Goal: Task Accomplishment & Management: Use online tool/utility

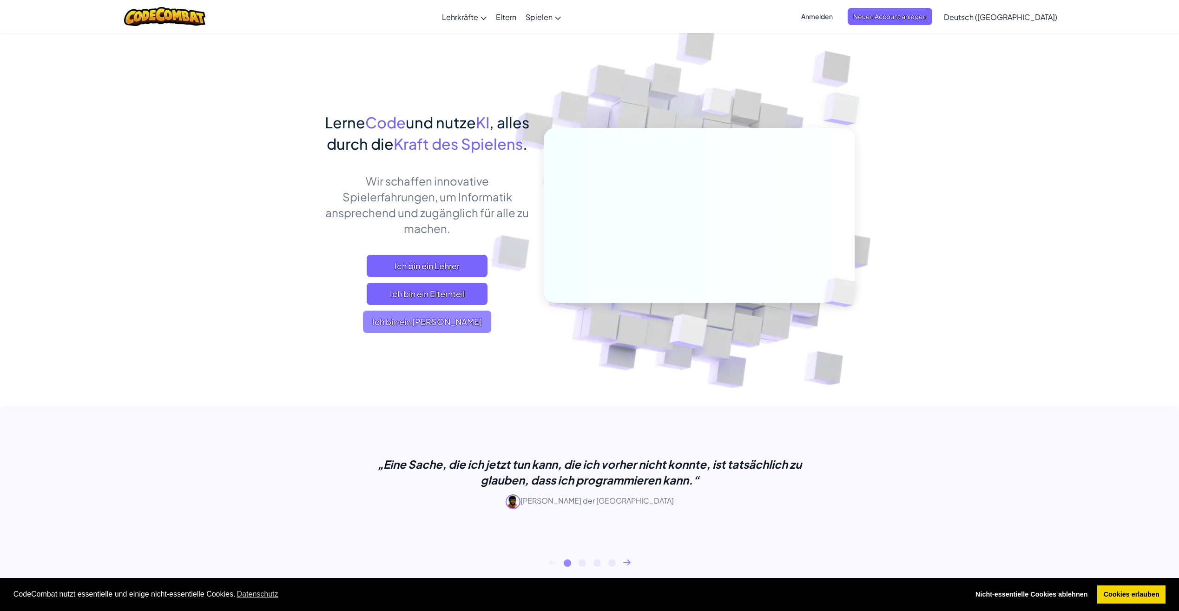
click at [473, 333] on span "Ich bin ein [PERSON_NAME]" at bounding box center [427, 321] width 128 height 22
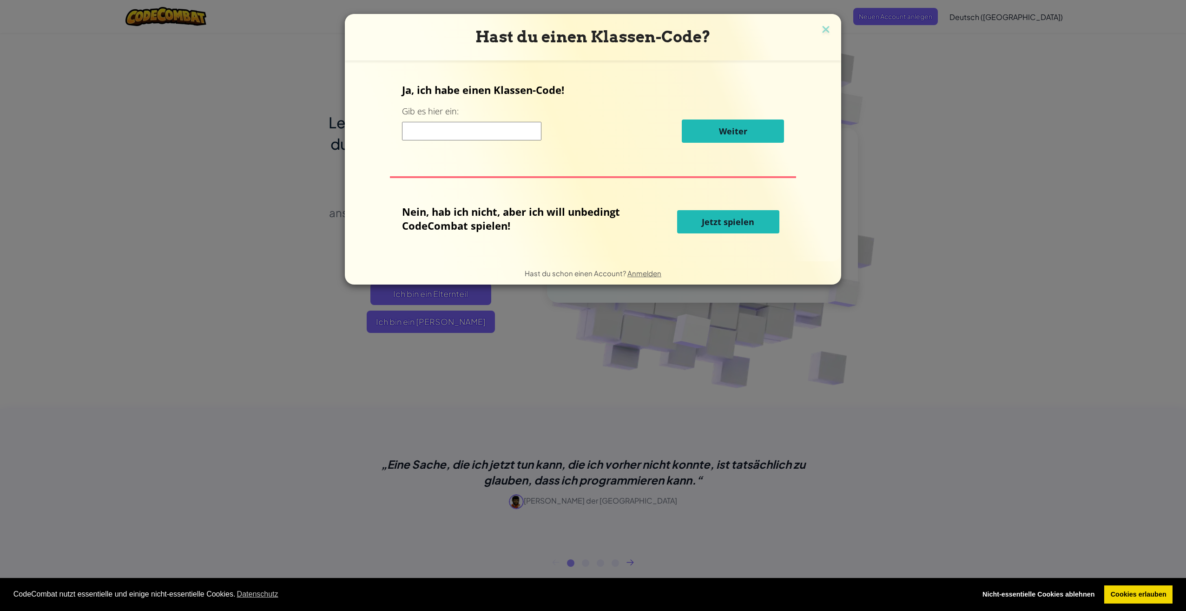
click at [421, 135] on input at bounding box center [471, 131] width 139 height 19
click at [717, 222] on span "Jetzt spielen" at bounding box center [728, 221] width 53 height 11
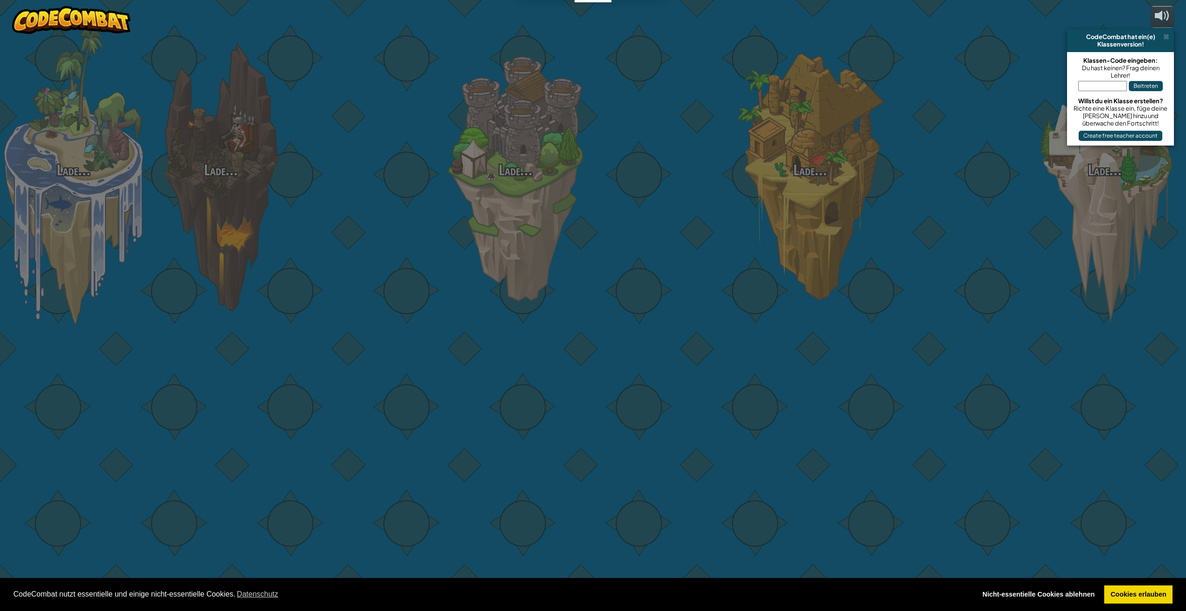
select select "de-DE"
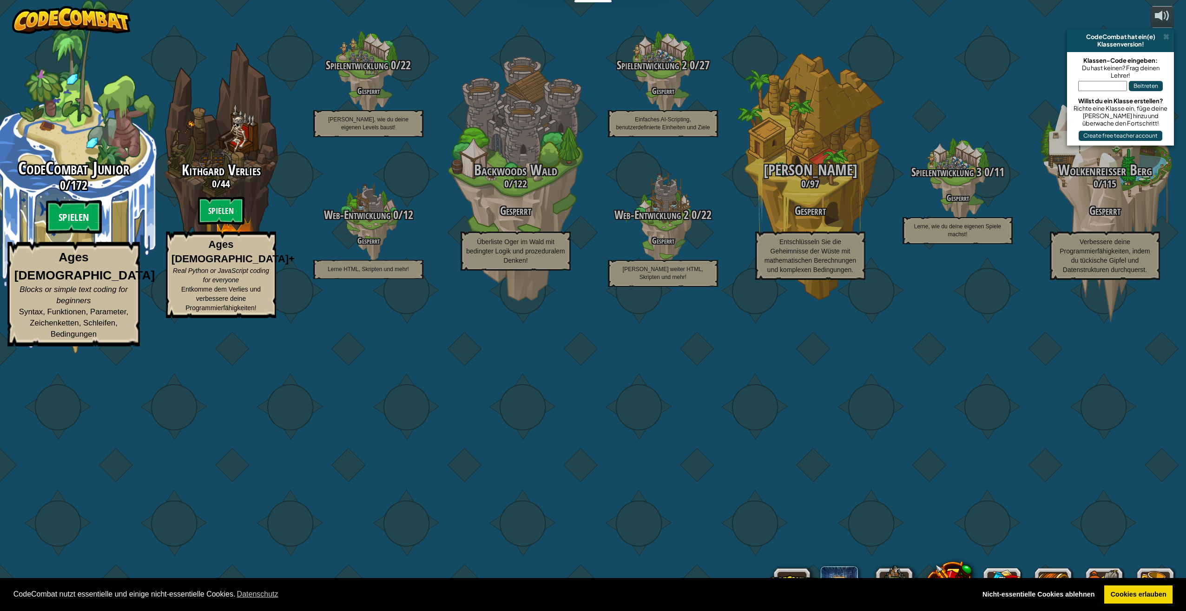
click at [73, 234] on btn "Spielen" at bounding box center [74, 216] width 56 height 33
select select "de-DE"
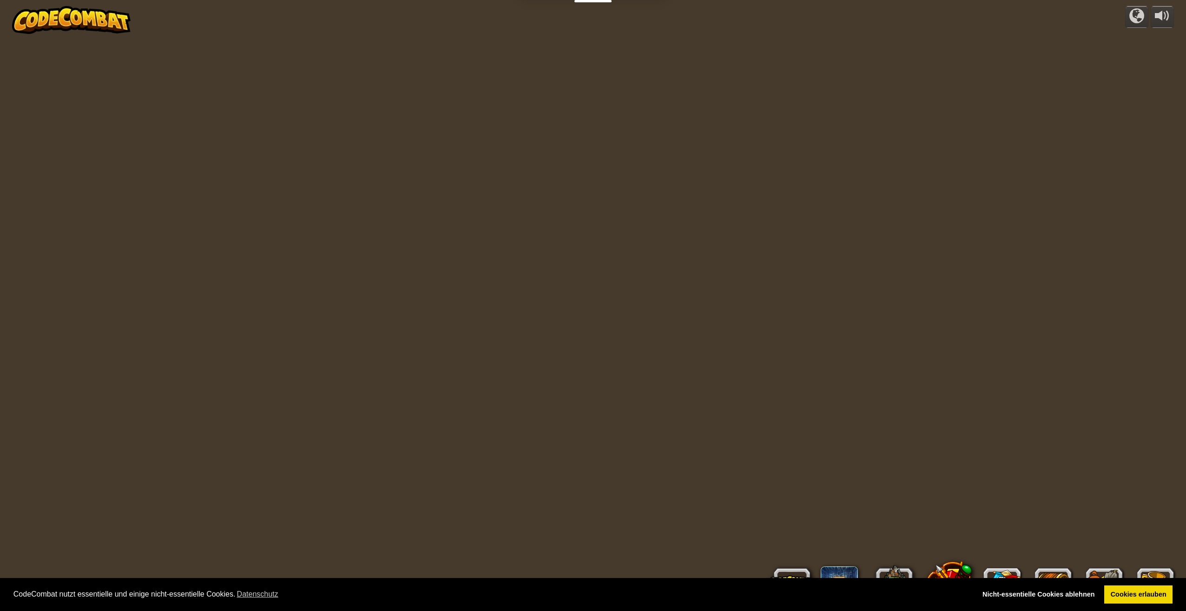
select select "de-DE"
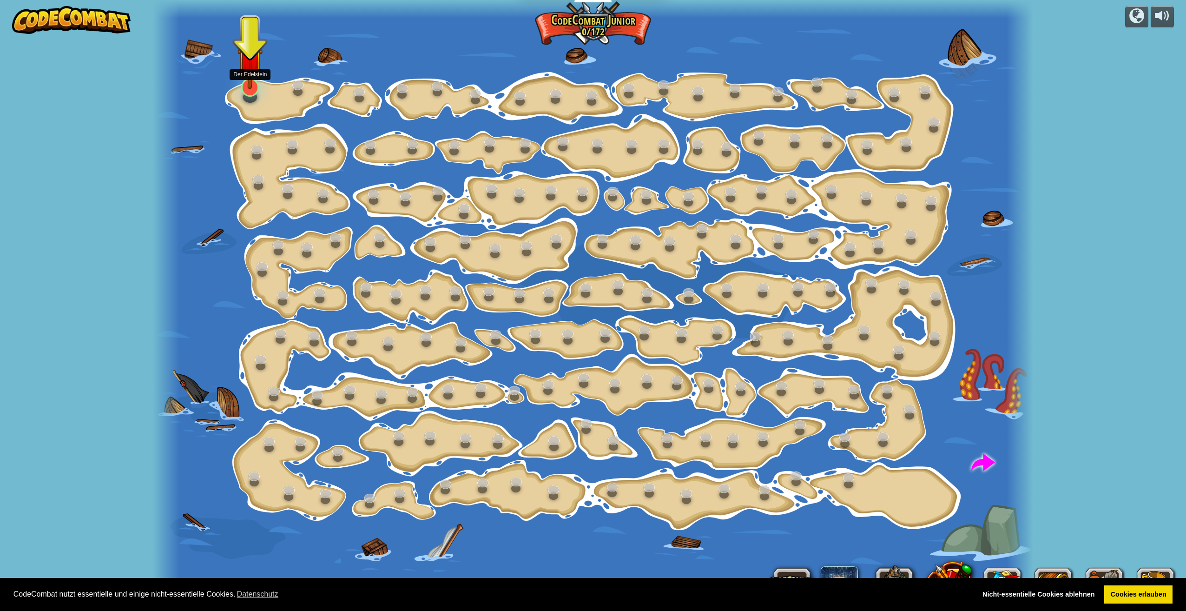
click at [248, 87] on img at bounding box center [249, 60] width 25 height 58
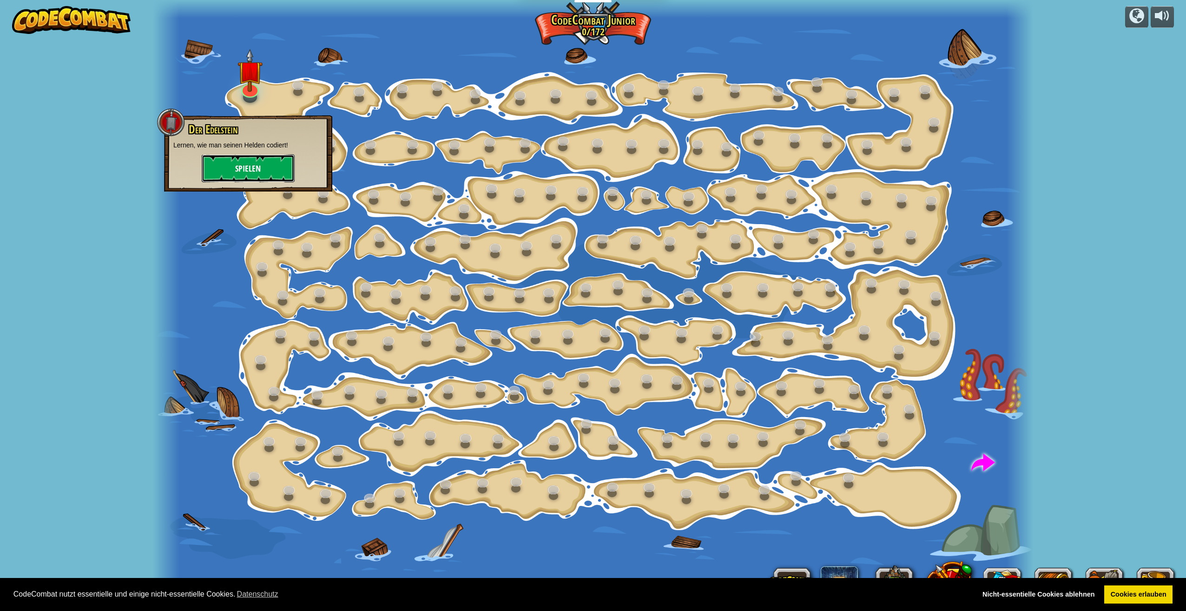
click at [254, 167] on button "Spielen" at bounding box center [248, 168] width 93 height 28
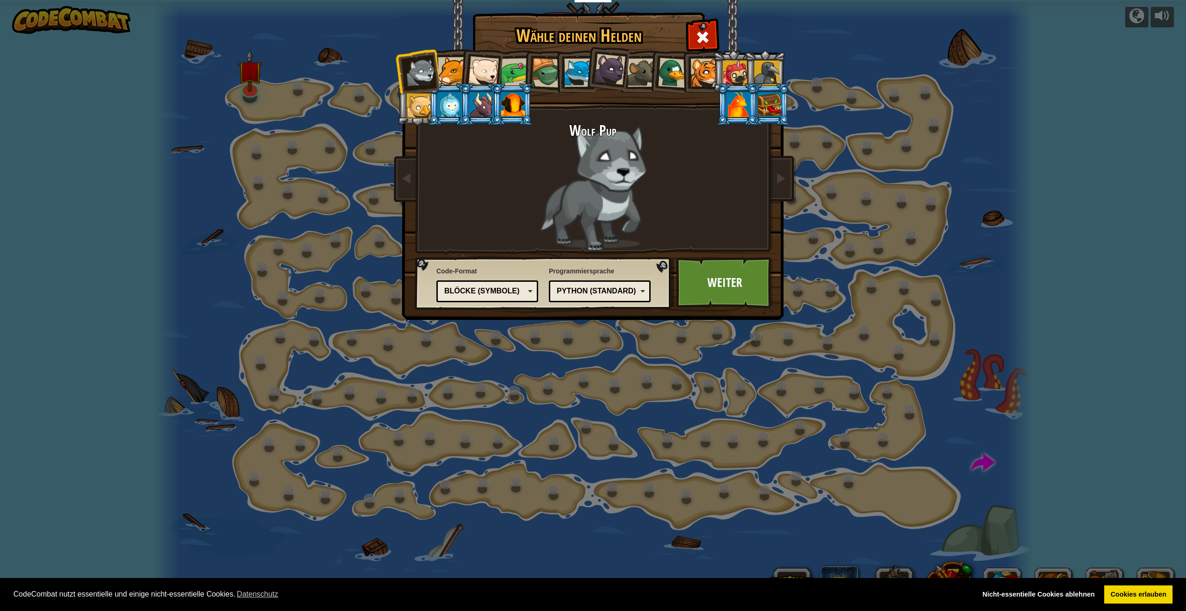
click at [456, 70] on div at bounding box center [452, 71] width 28 height 28
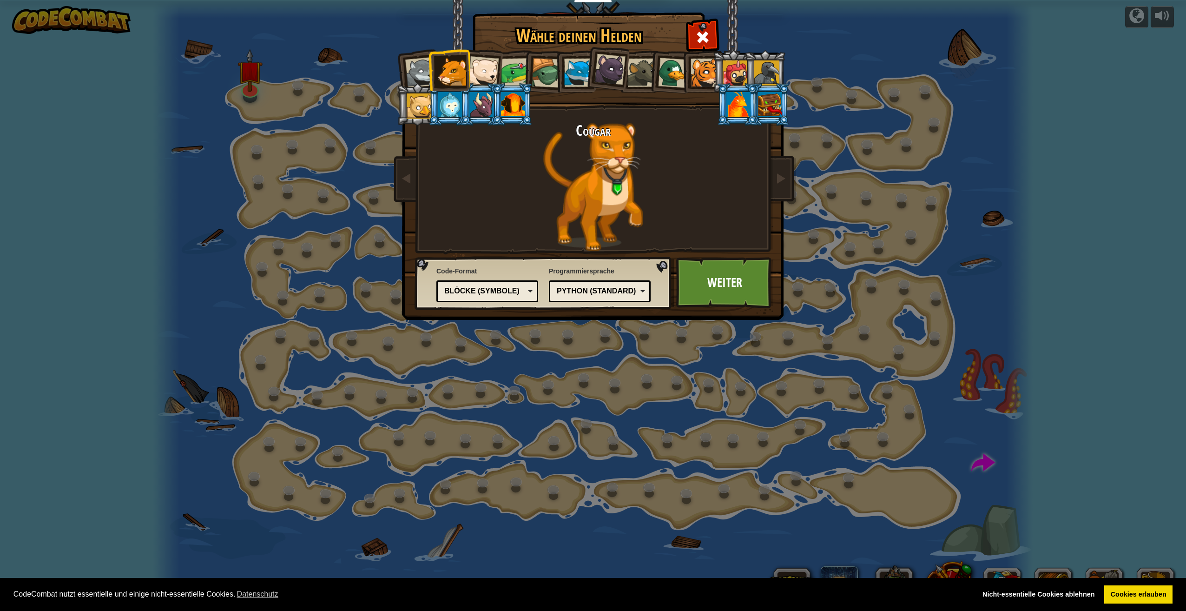
click at [431, 74] on li at bounding box center [449, 70] width 42 height 42
click at [422, 77] on div at bounding box center [420, 72] width 31 height 31
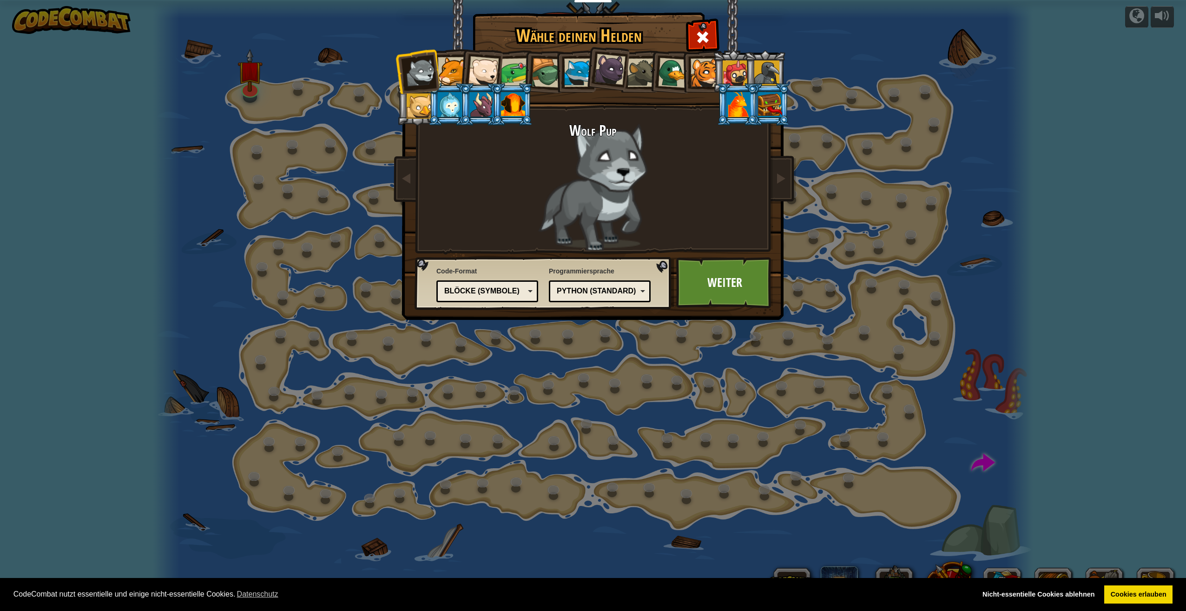
click at [478, 72] on div at bounding box center [483, 71] width 31 height 31
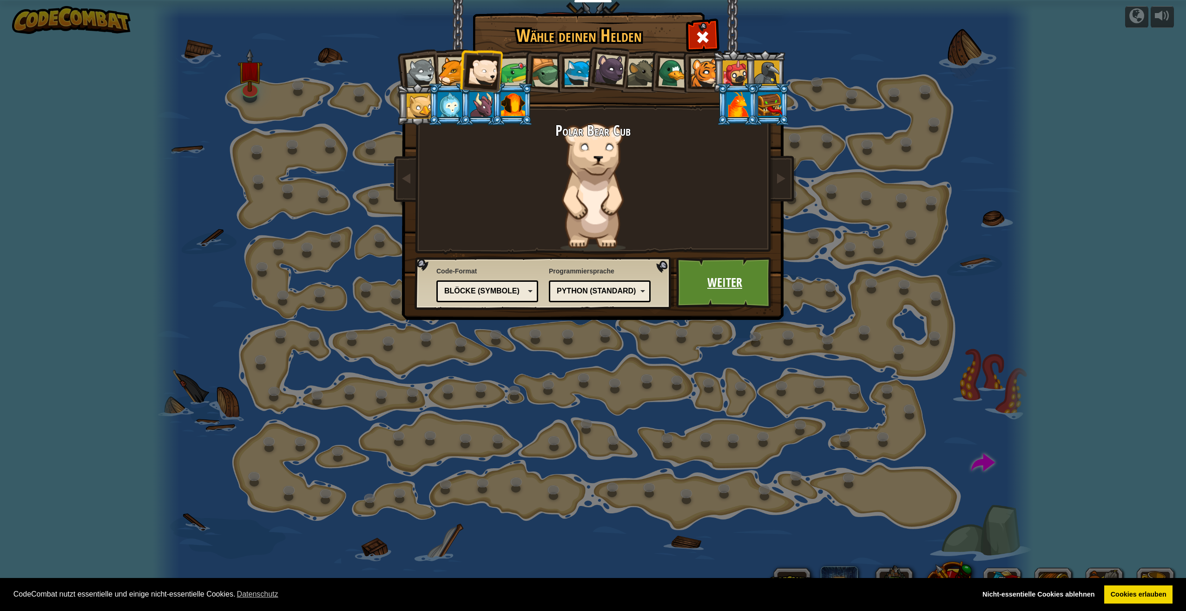
click at [712, 283] on link "Weiter" at bounding box center [724, 282] width 97 height 51
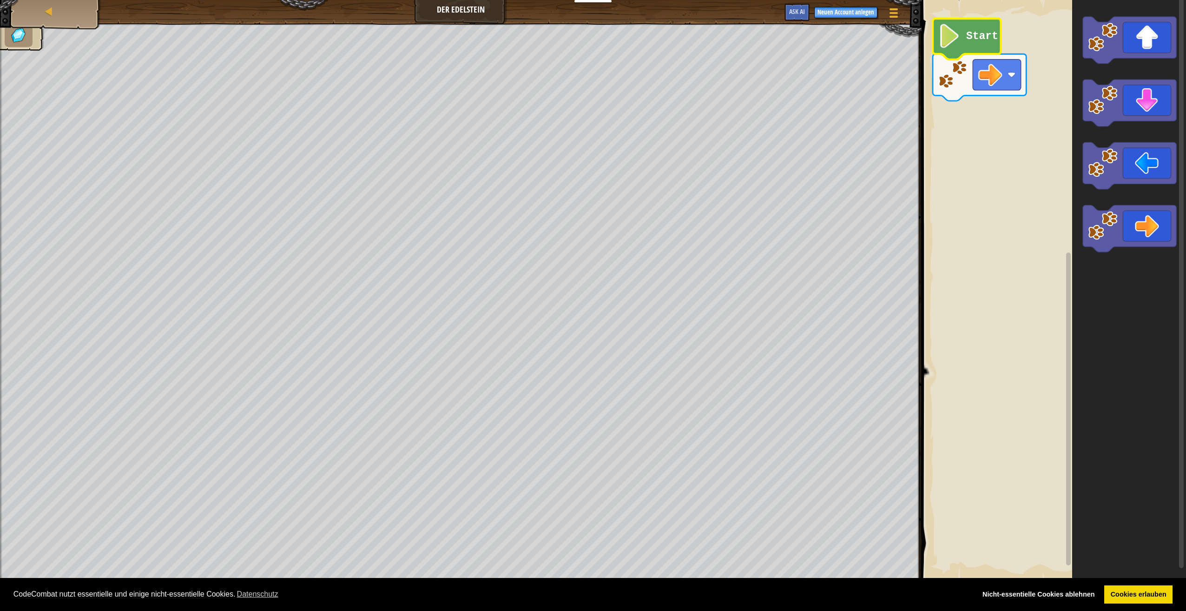
click at [950, 42] on image "Blockly Arbeitsbereich" at bounding box center [949, 36] width 23 height 24
click at [948, 44] on image "Blockly Arbeitsbereich" at bounding box center [949, 36] width 23 height 24
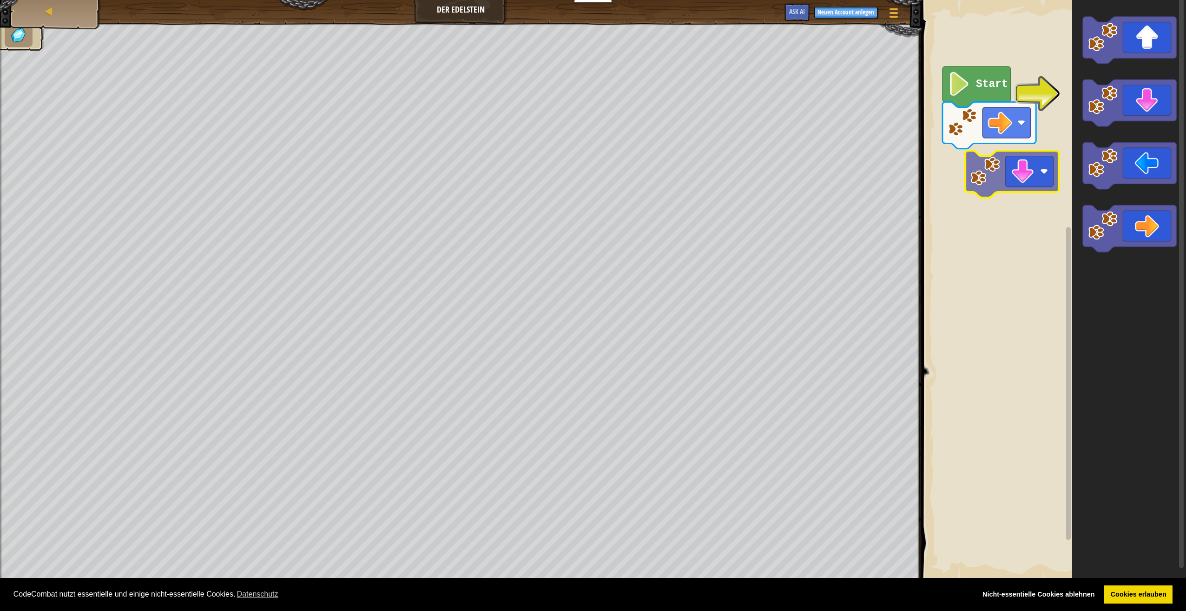
click at [990, 177] on div "Start" at bounding box center [1052, 289] width 267 height 589
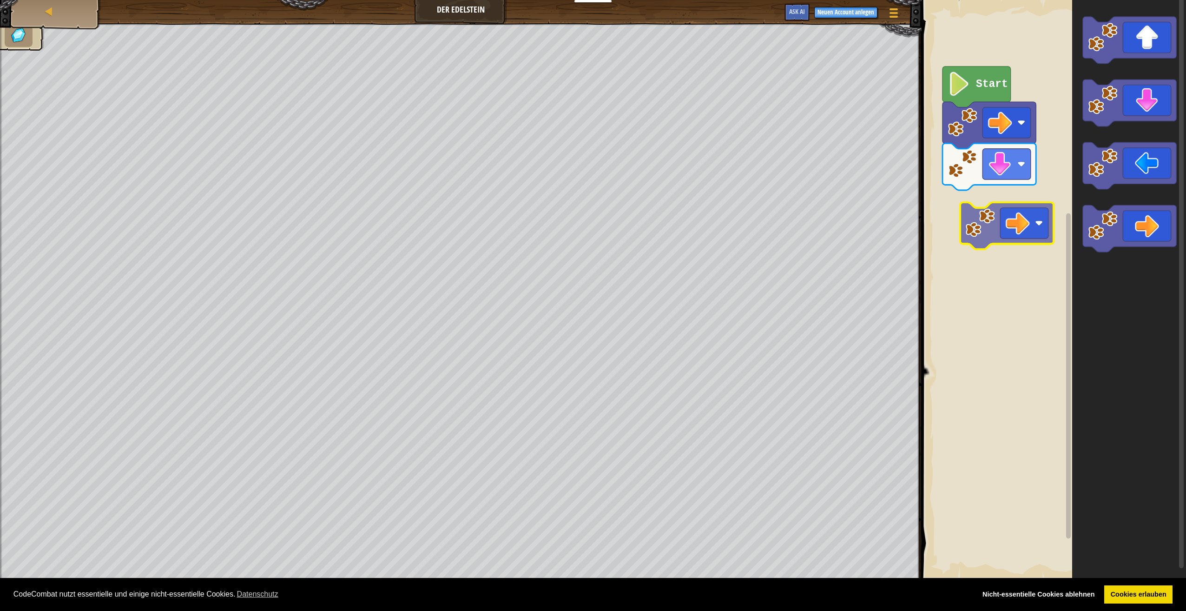
click at [1031, 226] on div "Start" at bounding box center [1052, 289] width 267 height 589
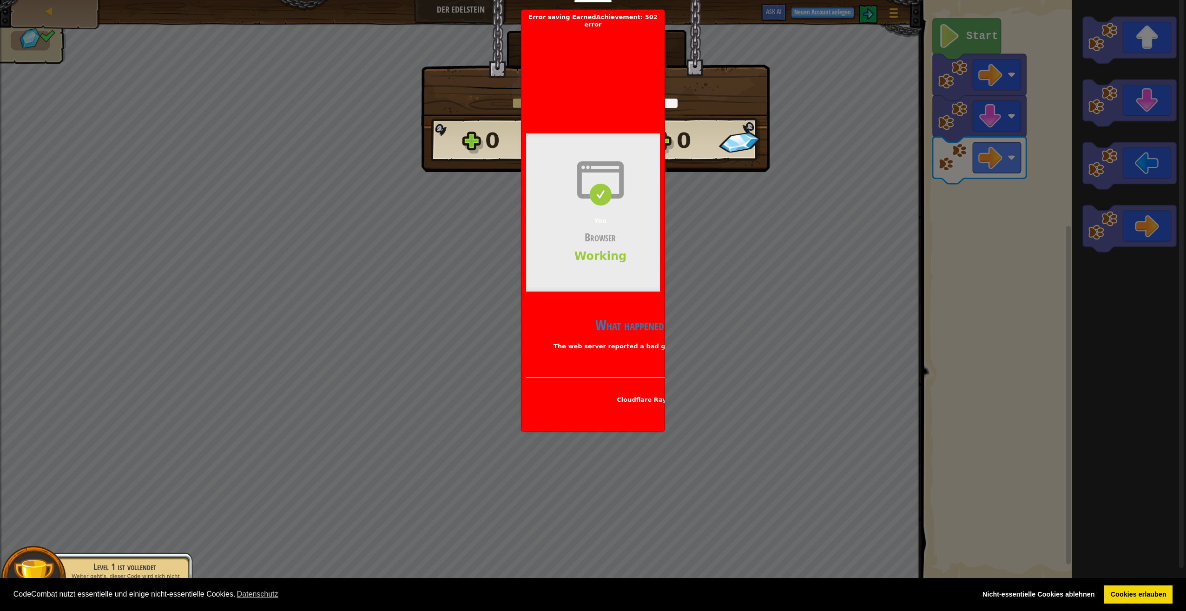
click at [485, 82] on h1 "Lade..." at bounding box center [595, 84] width 329 height 20
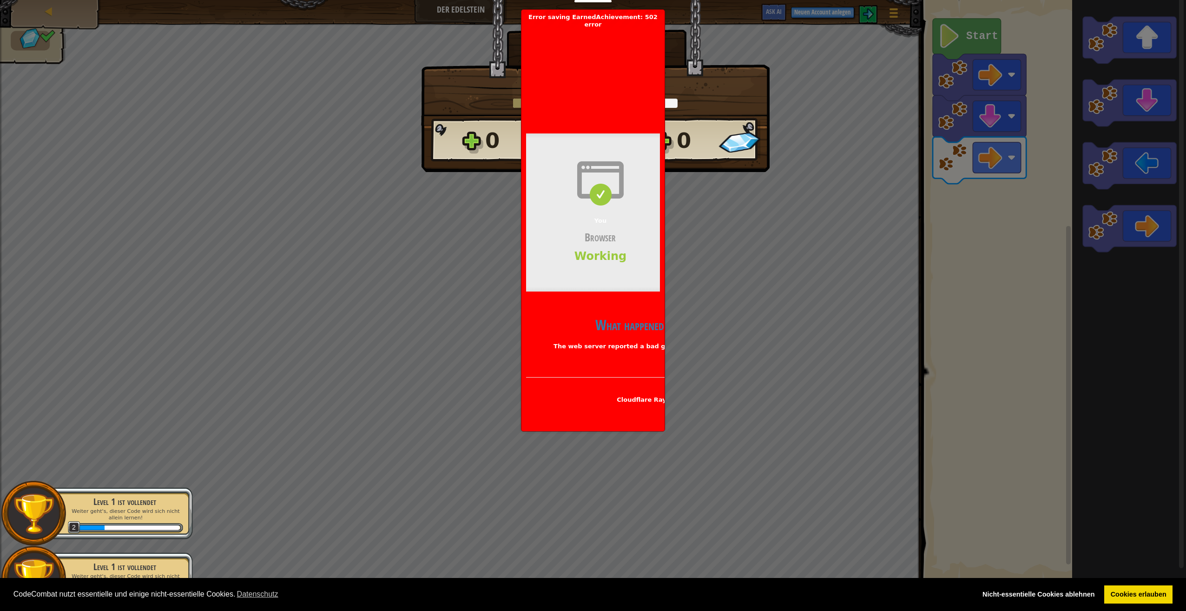
click at [154, 316] on div "× Spaßfaktor des Levels?: Lade... Reticulating Splines... Lade... 0 Stufe 1 0 M…" at bounding box center [593, 305] width 1186 height 611
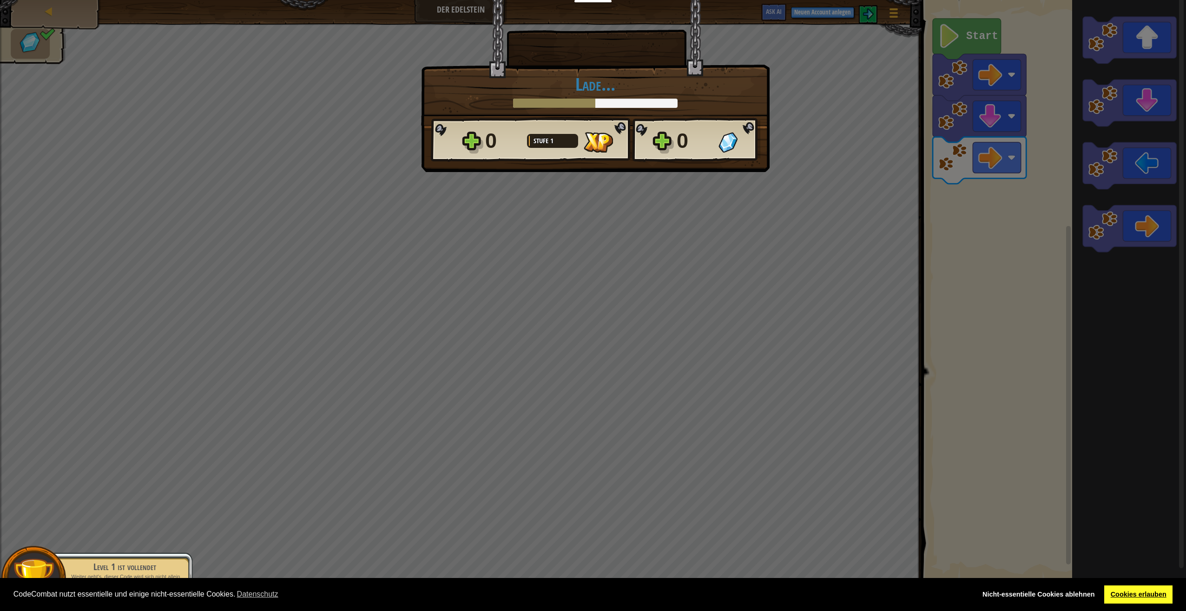
click at [1143, 594] on link "Cookies erlauben" at bounding box center [1138, 594] width 68 height 19
click at [548, 137] on span "Stufe" at bounding box center [542, 141] width 17 height 10
click at [661, 138] on div "0 Stufe 1 0" at bounding box center [596, 140] width 330 height 45
click at [822, 233] on div "× Spaßfaktor des Levels?: Lade... Reticulating Splines... Lade... 0 Stufe 1 0 M…" at bounding box center [593, 305] width 1186 height 611
click at [198, 161] on div "× Spaßfaktor des Levels?: Lade... Reticulating Splines... Lade... 0 Stufe 1 0 M…" at bounding box center [593, 305] width 1186 height 611
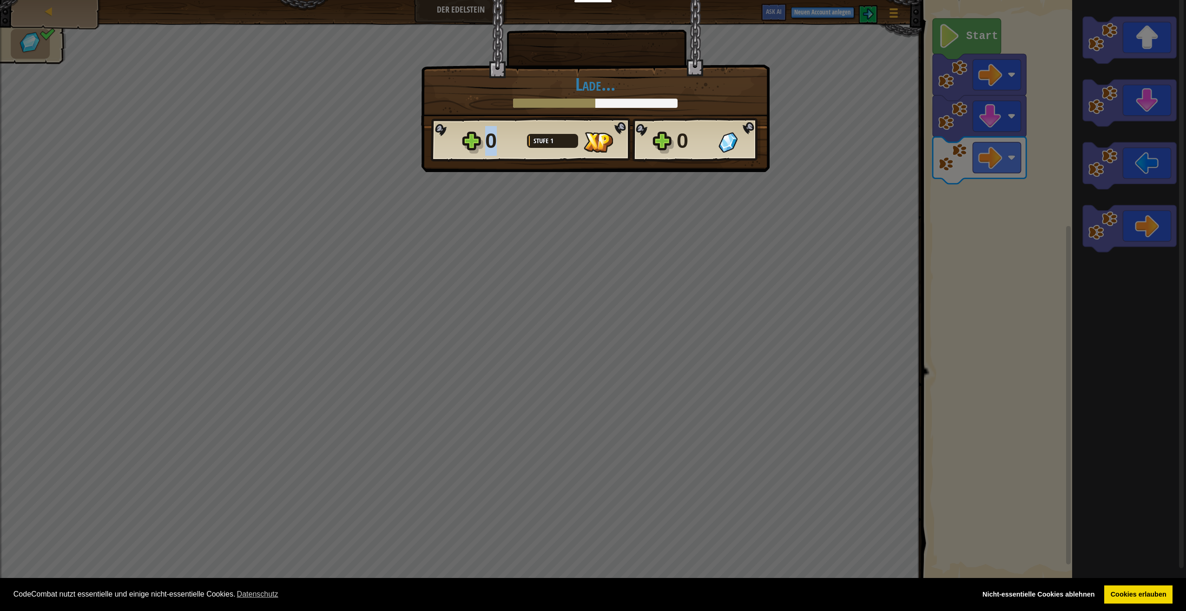
drag, startPoint x: 198, startPoint y: 161, endPoint x: 211, endPoint y: 177, distance: 20.1
click at [211, 177] on div "× Spaßfaktor des Levels?: Lade... Reticulating Splines... Lade... 0 Stufe 1 0 M…" at bounding box center [593, 305] width 1186 height 611
drag, startPoint x: 248, startPoint y: 272, endPoint x: 126, endPoint y: 297, distance: 123.8
click at [124, 308] on div "× Spaßfaktor des Levels?: Lade... Reticulating Splines... Lade... 0 Stufe 1 0 M…" at bounding box center [593, 305] width 1186 height 611
click at [147, 193] on div "× Spaßfaktor des Levels?: Lade... Reticulating Splines... Lade... 0 Stufe 1 0 M…" at bounding box center [593, 305] width 1186 height 611
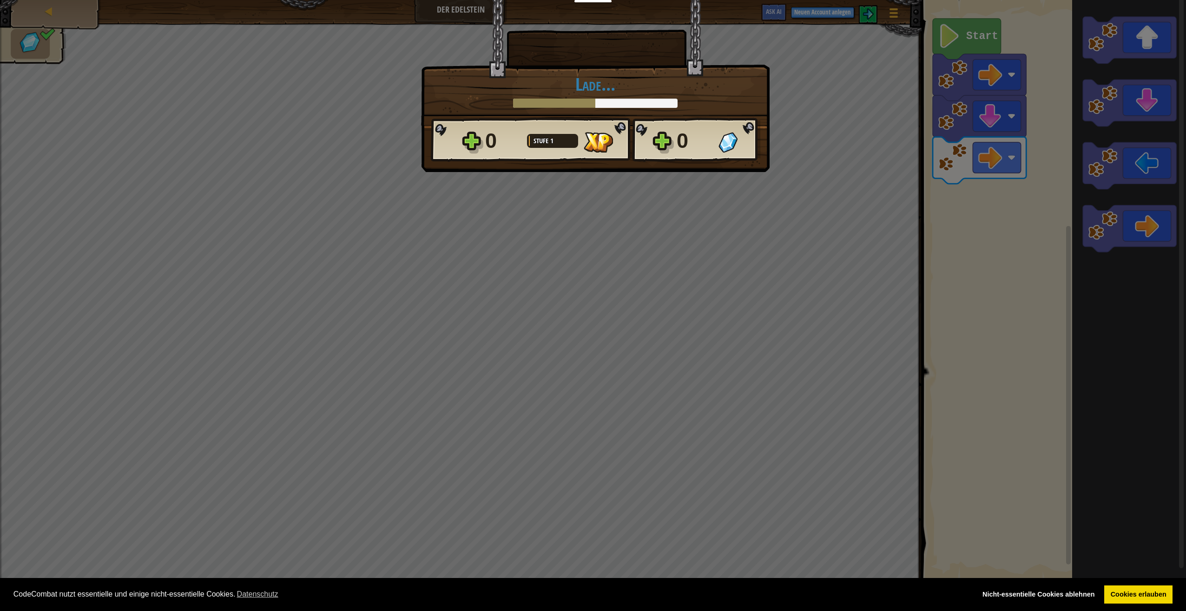
click at [999, 147] on div "× Spaßfaktor des Levels?: Lade... Reticulating Splines... Lade... 0 Stufe 1 0 M…" at bounding box center [593, 305] width 1186 height 611
click at [560, 142] on div at bounding box center [552, 141] width 51 height 14
click at [592, 142] on img at bounding box center [598, 142] width 29 height 20
click at [534, 147] on div at bounding box center [552, 141] width 51 height 14
click at [570, 145] on div at bounding box center [552, 141] width 51 height 14
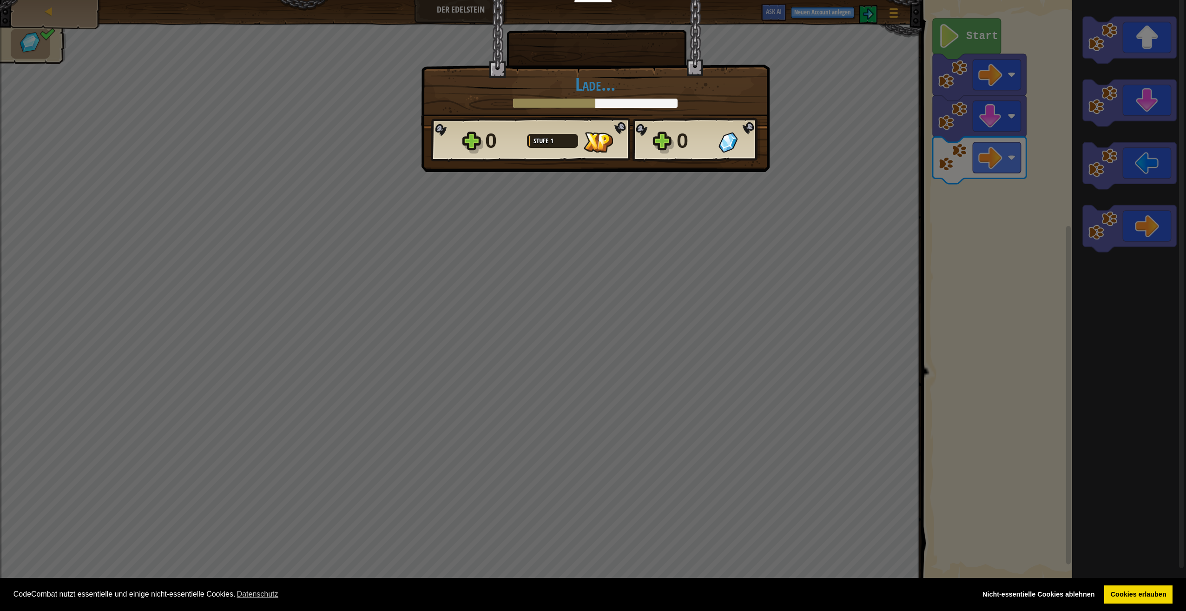
click at [548, 143] on span "Stufe" at bounding box center [542, 141] width 17 height 10
click at [534, 145] on div "0 Stufe 1" at bounding box center [554, 141] width 139 height 30
click at [534, 145] on div at bounding box center [552, 141] width 51 height 14
click at [534, 143] on span "Stufe" at bounding box center [542, 141] width 17 height 10
click at [476, 142] on div "0 Stufe 1 0" at bounding box center [596, 140] width 330 height 45
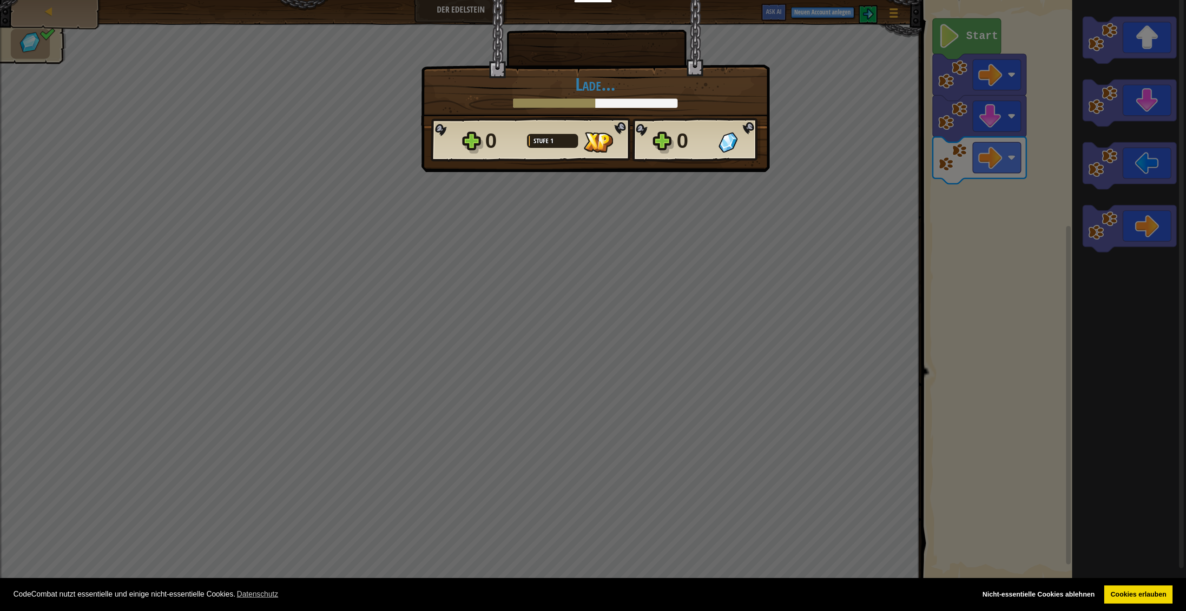
select select "de-DE"
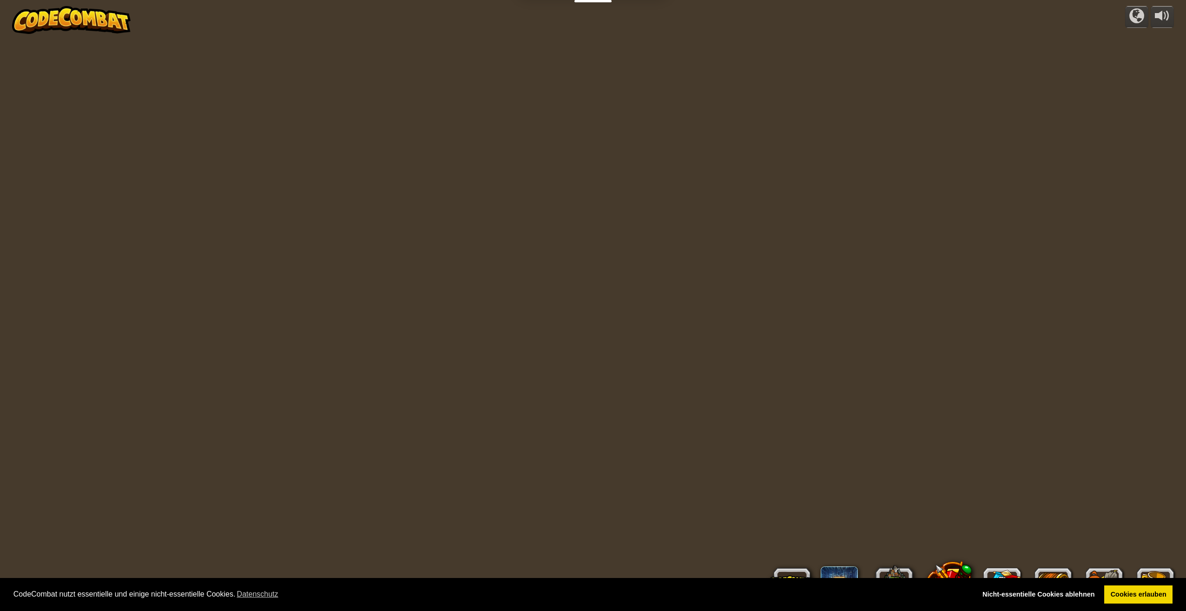
select select "de-DE"
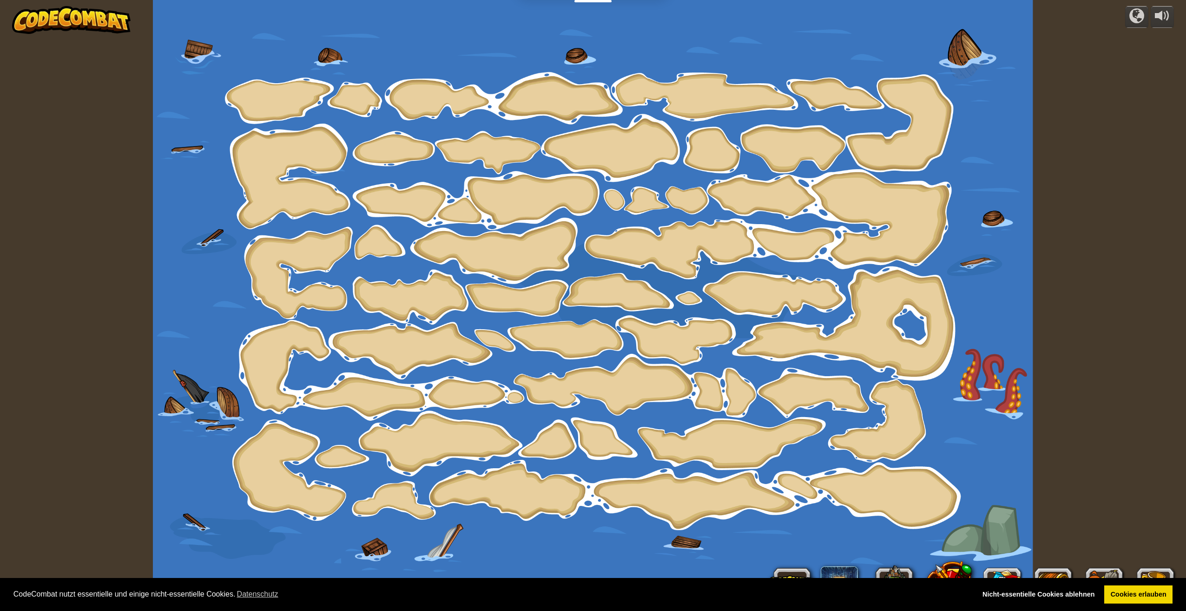
select select "de-DE"
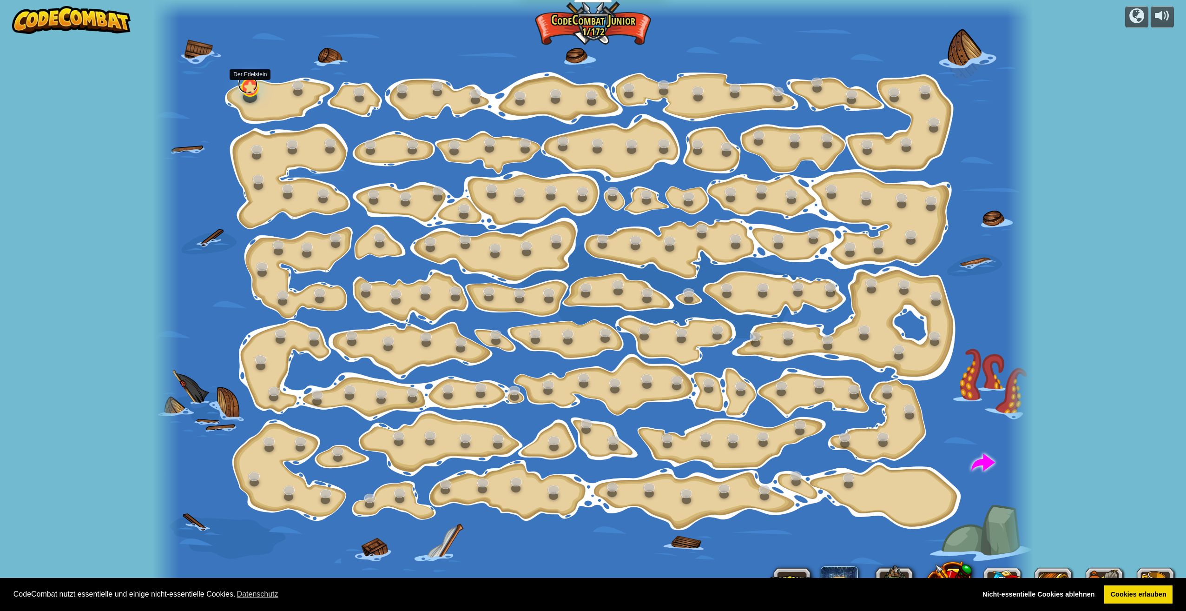
click at [252, 92] on div at bounding box center [250, 87] width 18 height 19
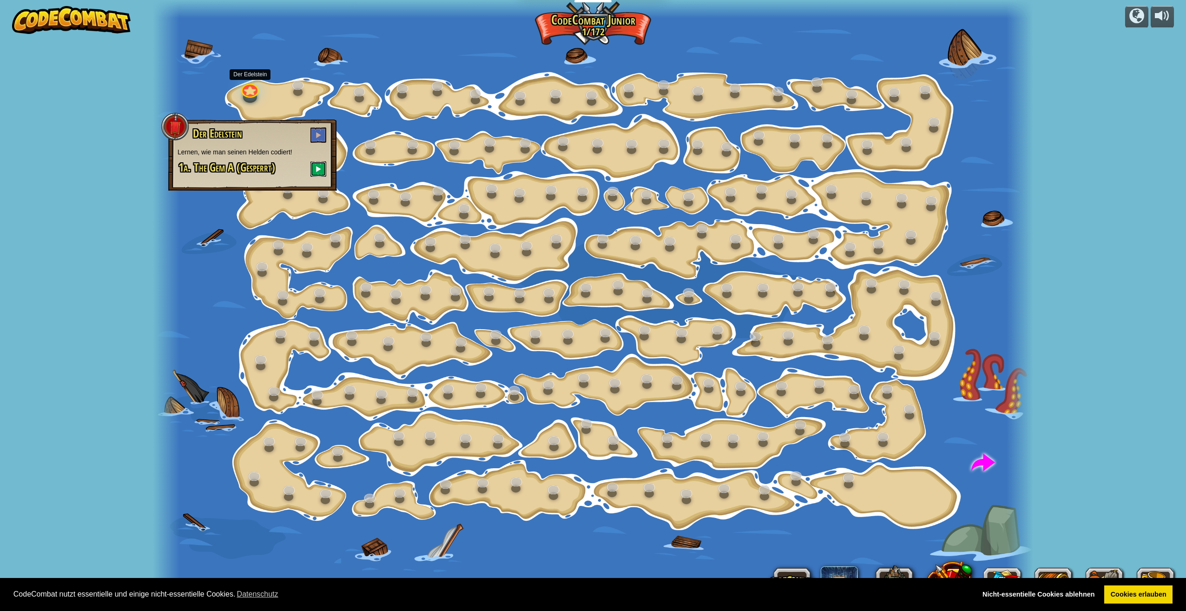
click at [319, 167] on span at bounding box center [318, 168] width 7 height 7
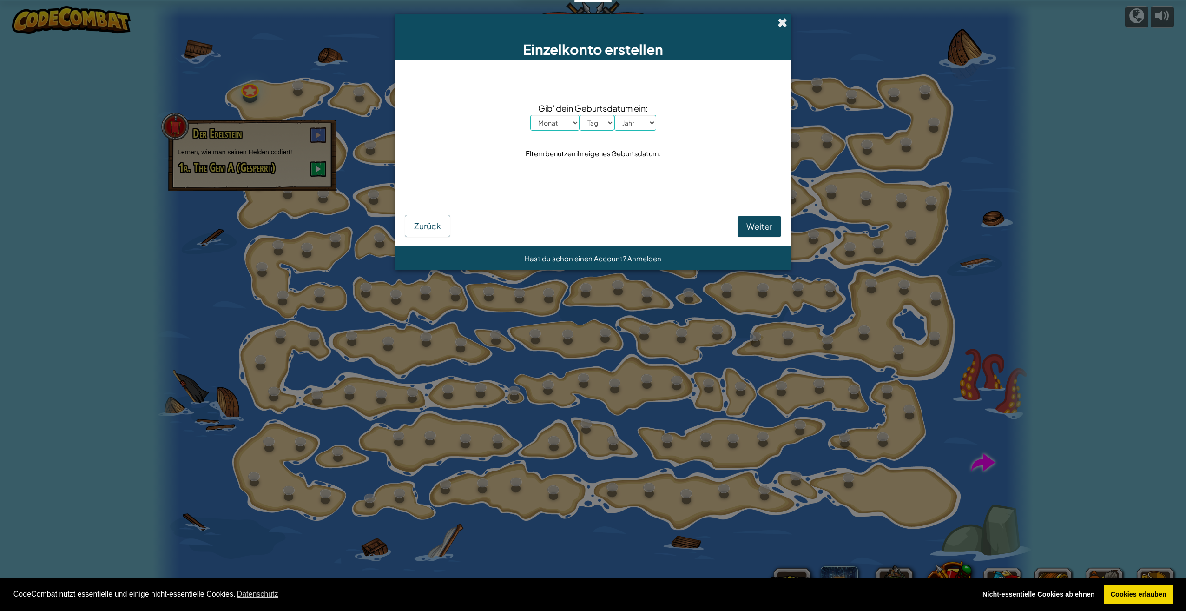
click at [785, 20] on span at bounding box center [783, 23] width 10 height 10
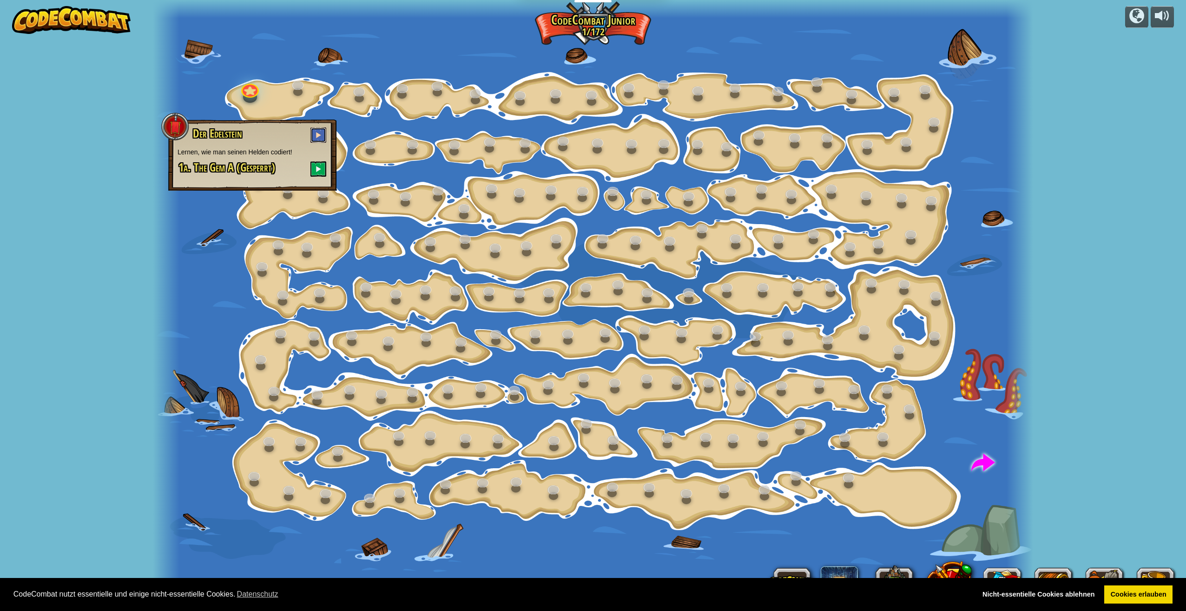
click at [319, 132] on span at bounding box center [318, 135] width 7 height 7
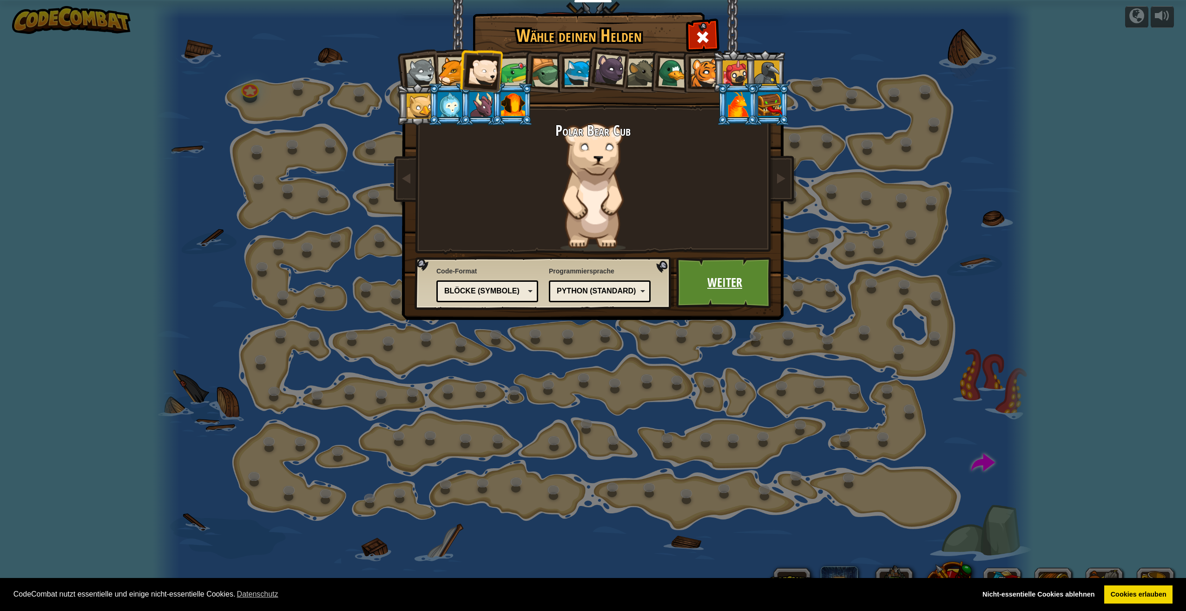
click at [694, 282] on link "Weiter" at bounding box center [724, 282] width 97 height 51
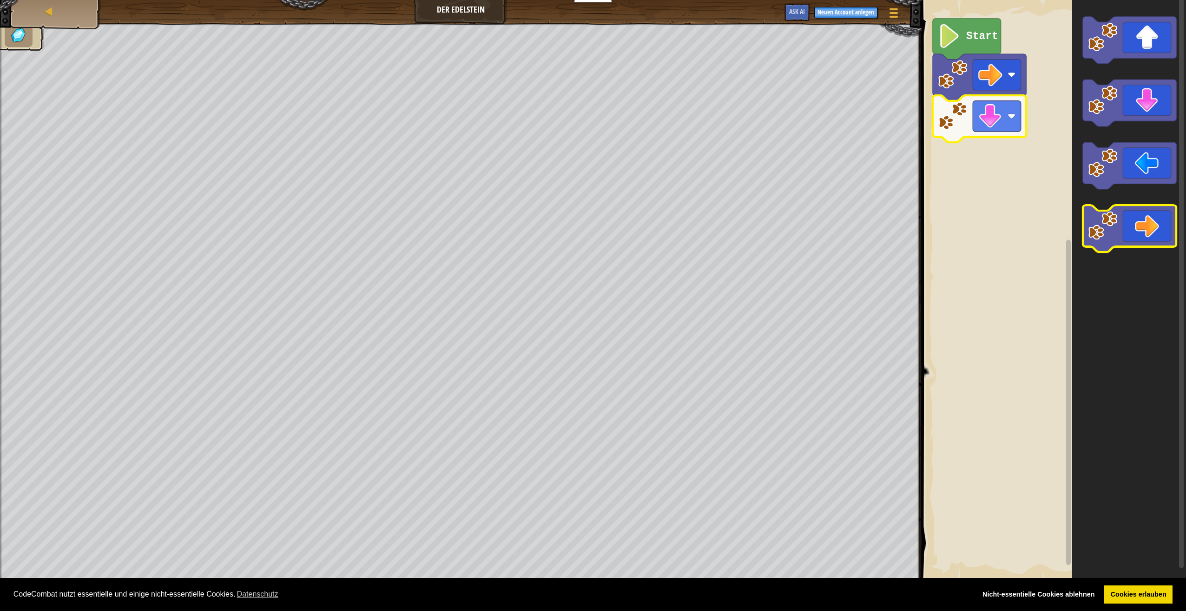
click at [1042, 209] on div "Start" at bounding box center [1052, 289] width 267 height 589
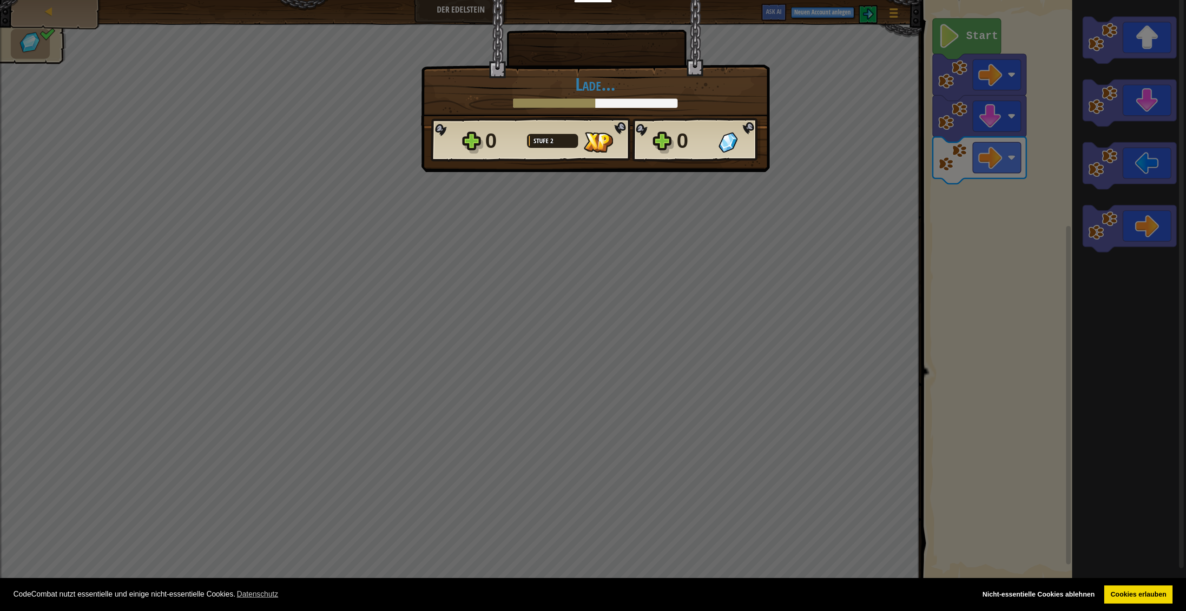
click at [530, 147] on div at bounding box center [552, 141] width 51 height 14
